Goal: Task Accomplishment & Management: Manage account settings

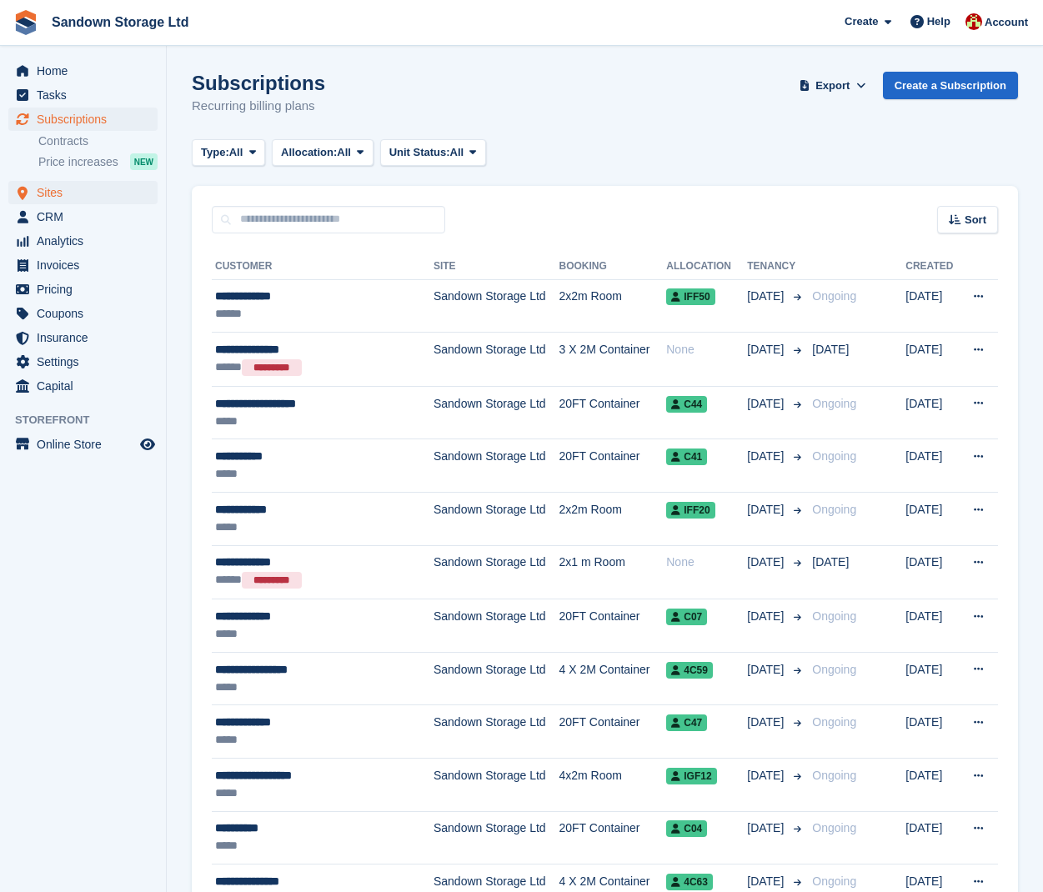
click at [70, 181] on span "Sites" at bounding box center [87, 192] width 100 height 23
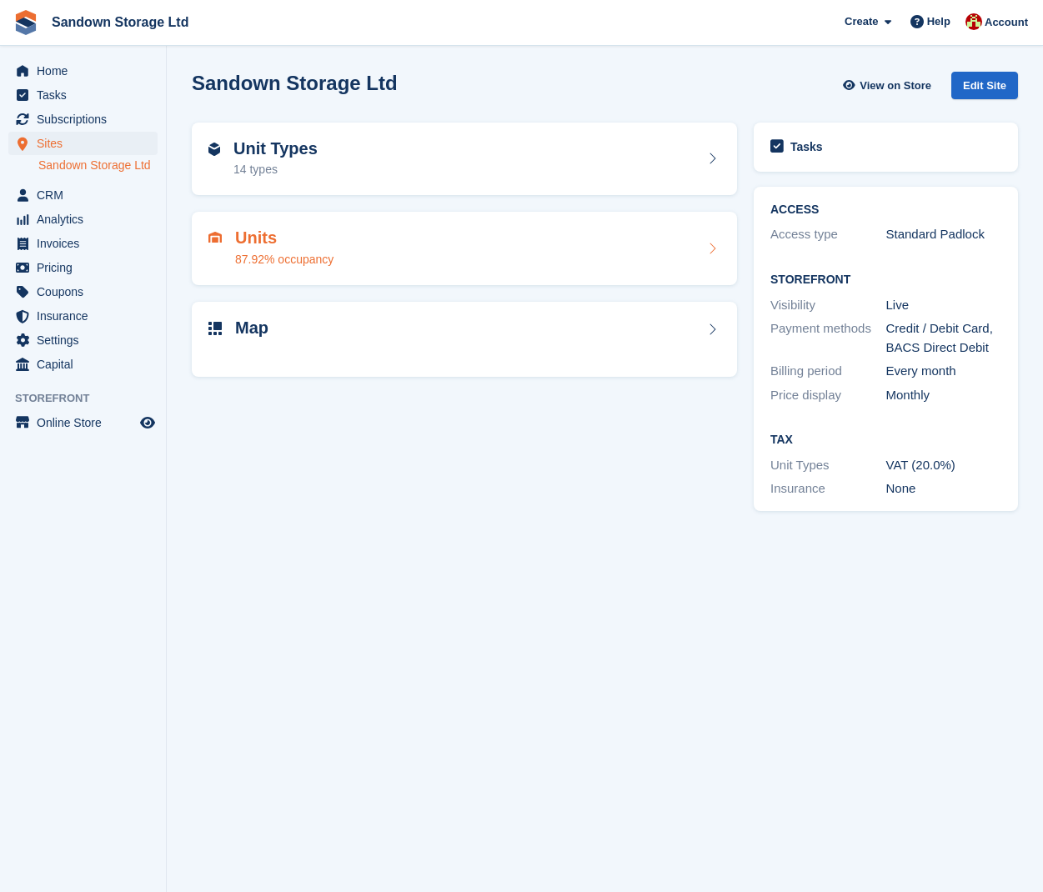
click at [359, 242] on div "Units 87.92% occupancy" at bounding box center [464, 248] width 512 height 40
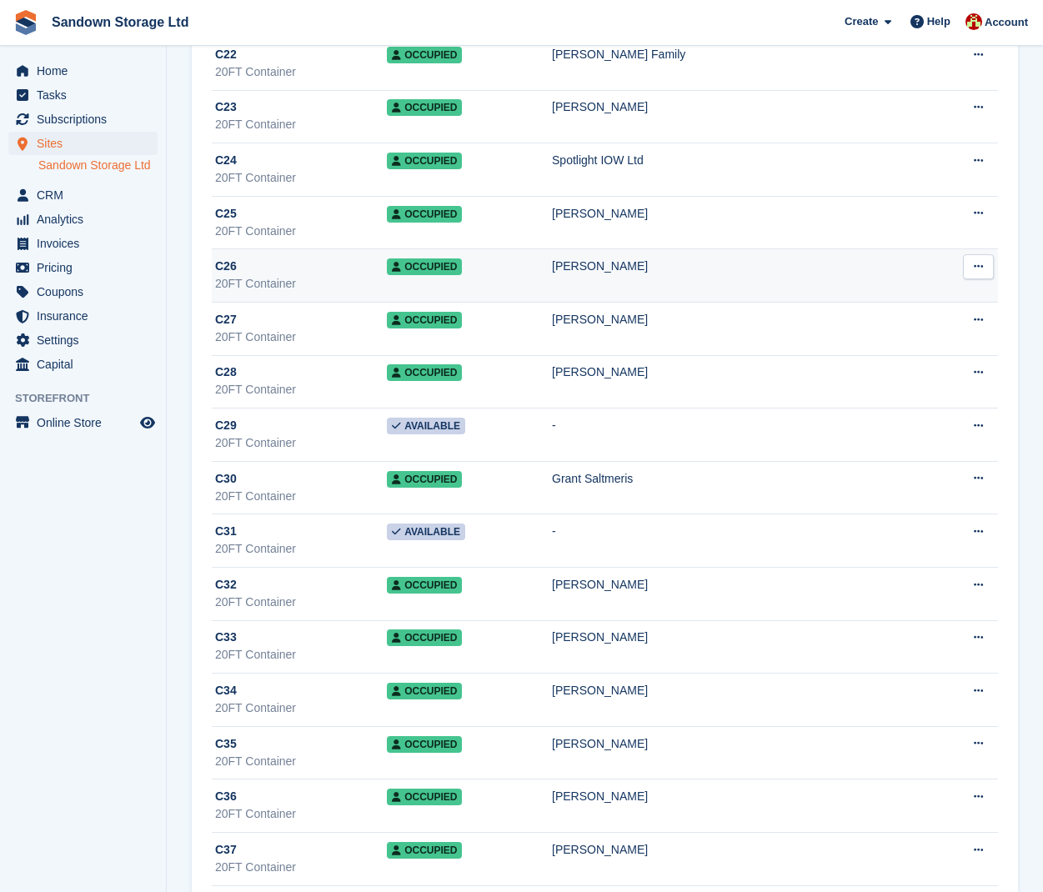
scroll to position [2347, 0]
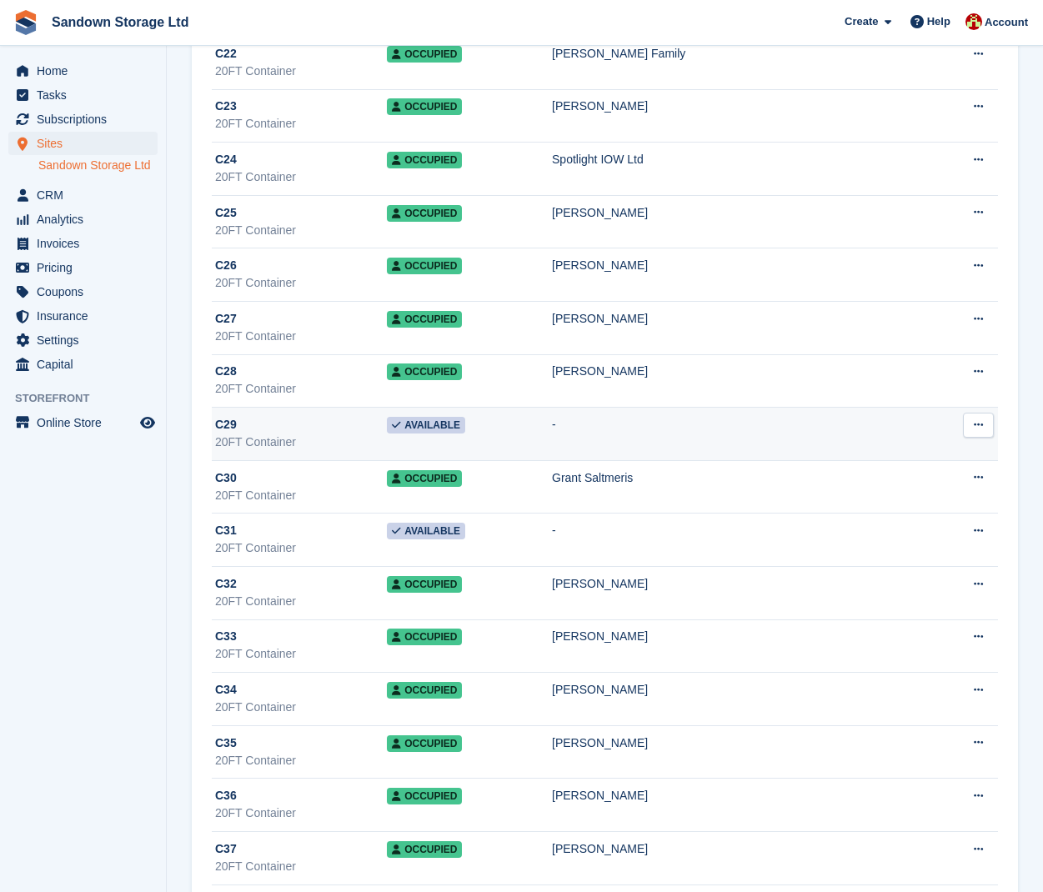
click at [970, 428] on button at bounding box center [978, 425] width 31 height 25
click at [736, 448] on td "-" at bounding box center [744, 434] width 384 height 53
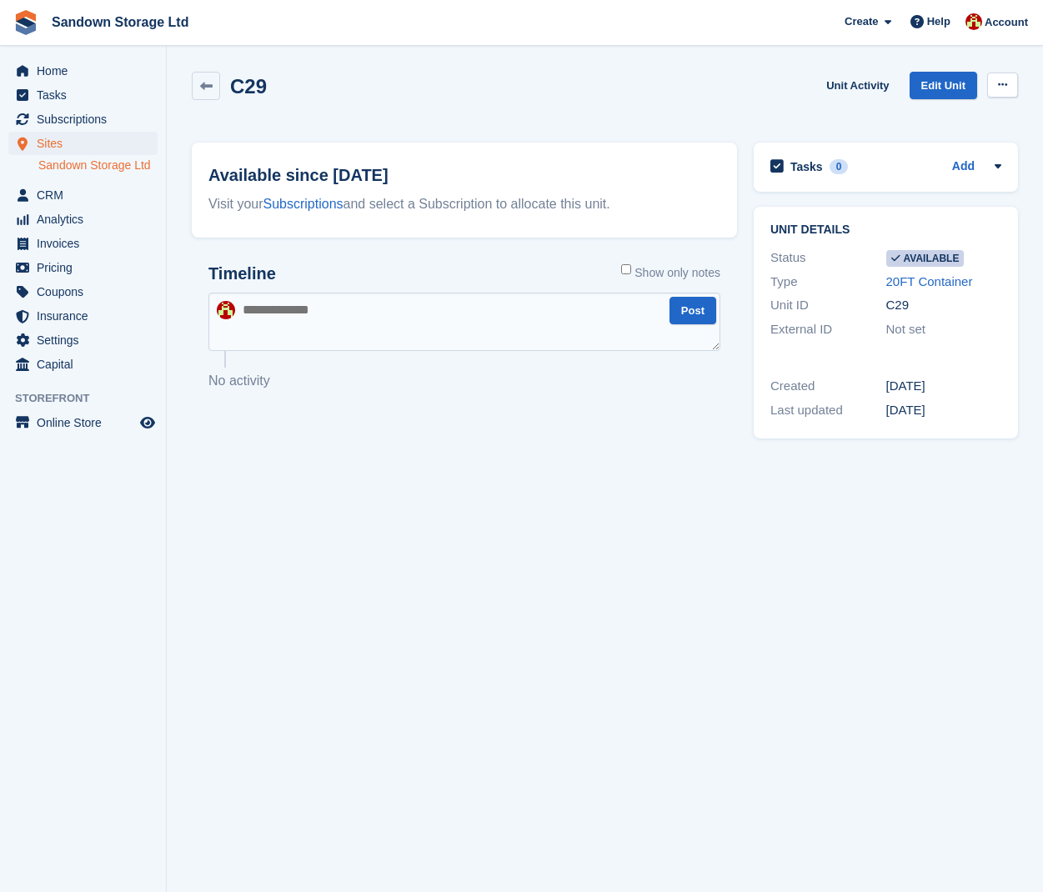
click at [1006, 75] on button at bounding box center [1002, 85] width 31 height 25
click at [934, 114] on p "Make unavailable" at bounding box center [937, 118] width 145 height 22
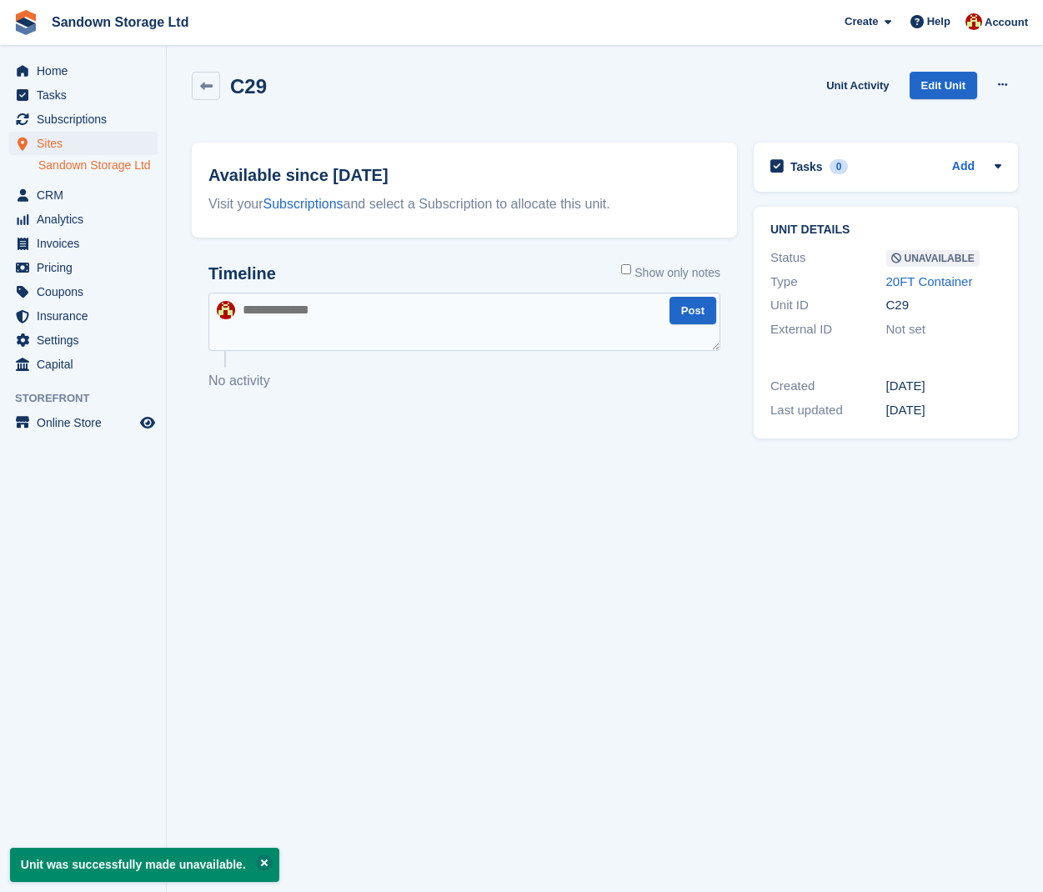
click at [466, 330] on textarea at bounding box center [464, 322] width 512 height 58
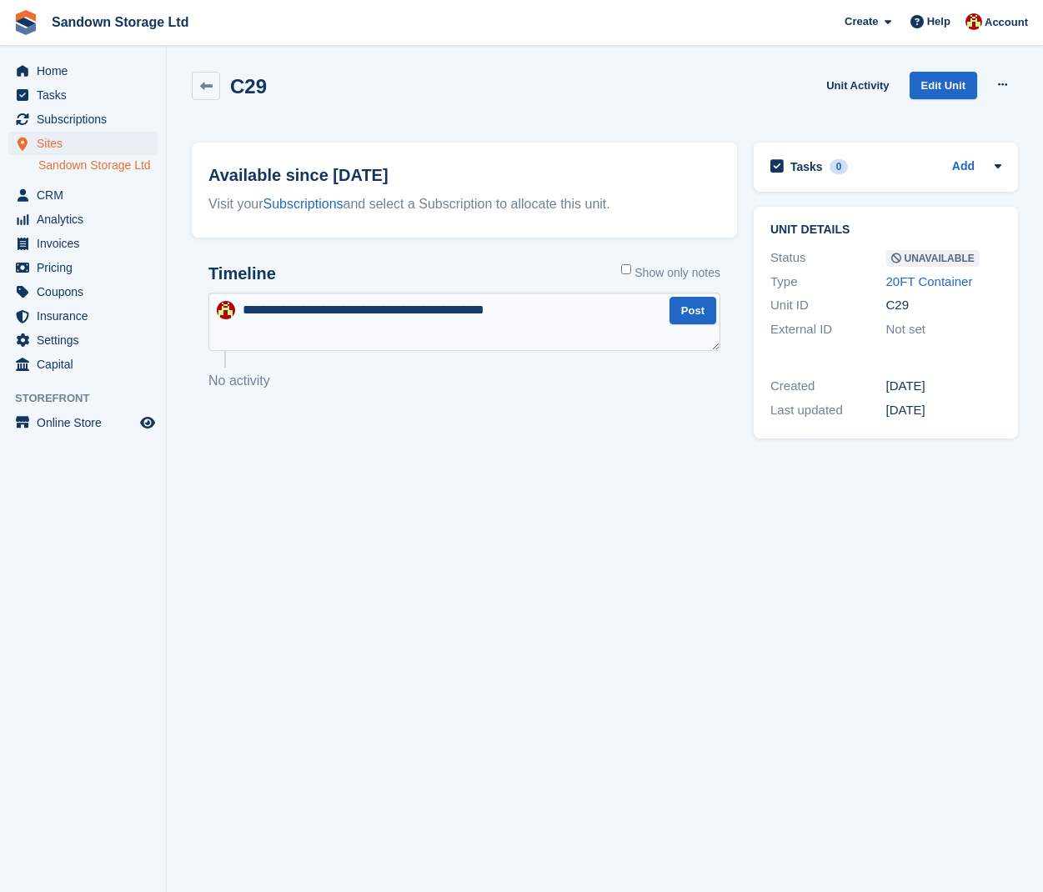
type textarea "**********"
